Goal: Navigation & Orientation: Find specific page/section

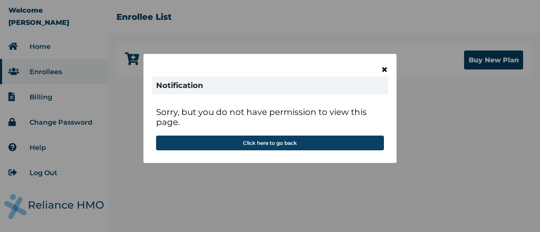
click at [385, 71] on span "×" at bounding box center [384, 69] width 7 height 14
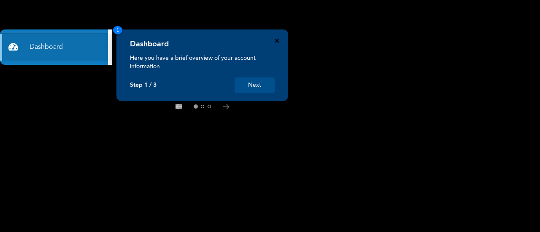
click at [278, 40] on icon "Close" at bounding box center [277, 41] width 4 height 4
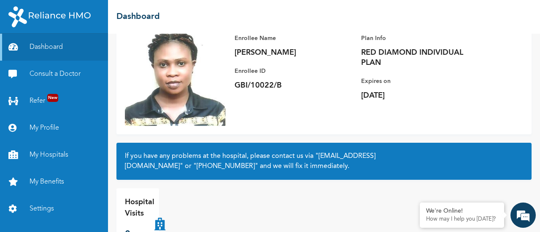
scroll to position [94, 0]
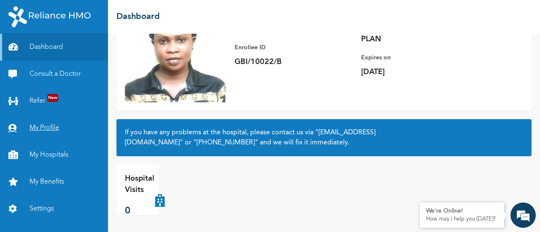
click at [55, 125] on link "My Profile" at bounding box center [54, 128] width 108 height 27
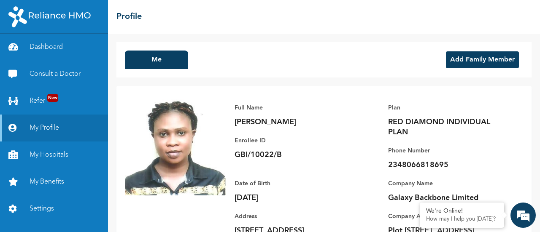
click at [480, 65] on button "Add Family Member" at bounding box center [482, 59] width 73 height 17
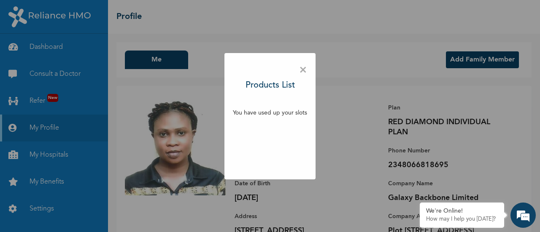
click at [301, 73] on span "×" at bounding box center [303, 71] width 8 height 18
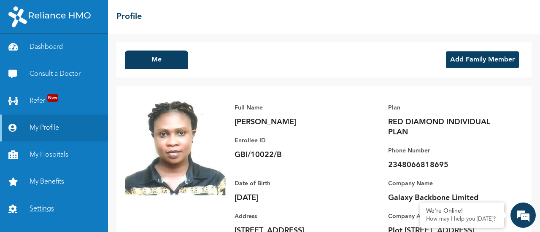
click at [44, 208] on link "Settings" at bounding box center [54, 209] width 108 height 27
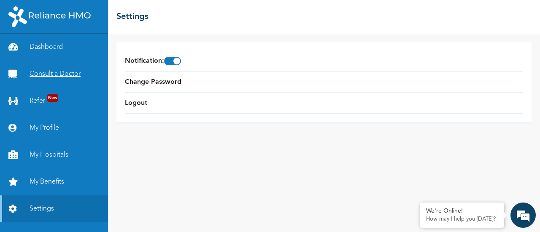
click at [59, 77] on link "Consult a Doctor" at bounding box center [54, 74] width 108 height 27
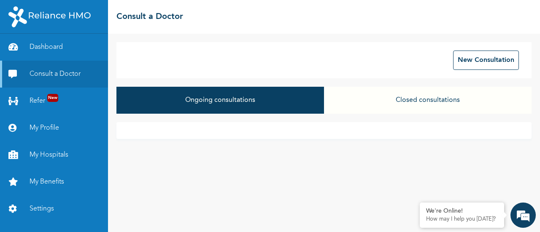
click at [375, 97] on button "Closed consultations" at bounding box center [428, 100] width 208 height 27
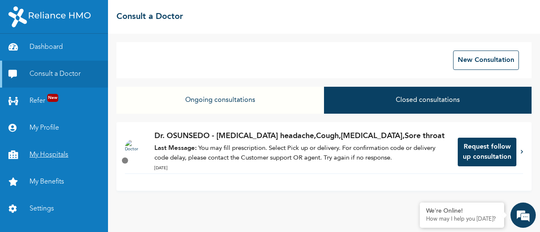
click at [61, 152] on link "My Hospitals" at bounding box center [54, 155] width 108 height 27
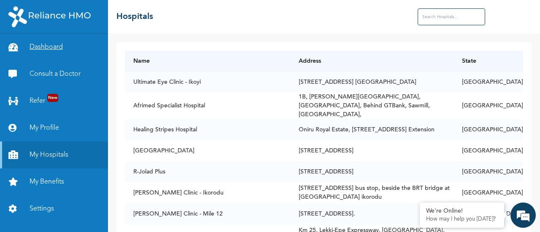
click at [76, 47] on link "Dashboard" at bounding box center [54, 47] width 108 height 27
